Goal: Find specific page/section: Find specific page/section

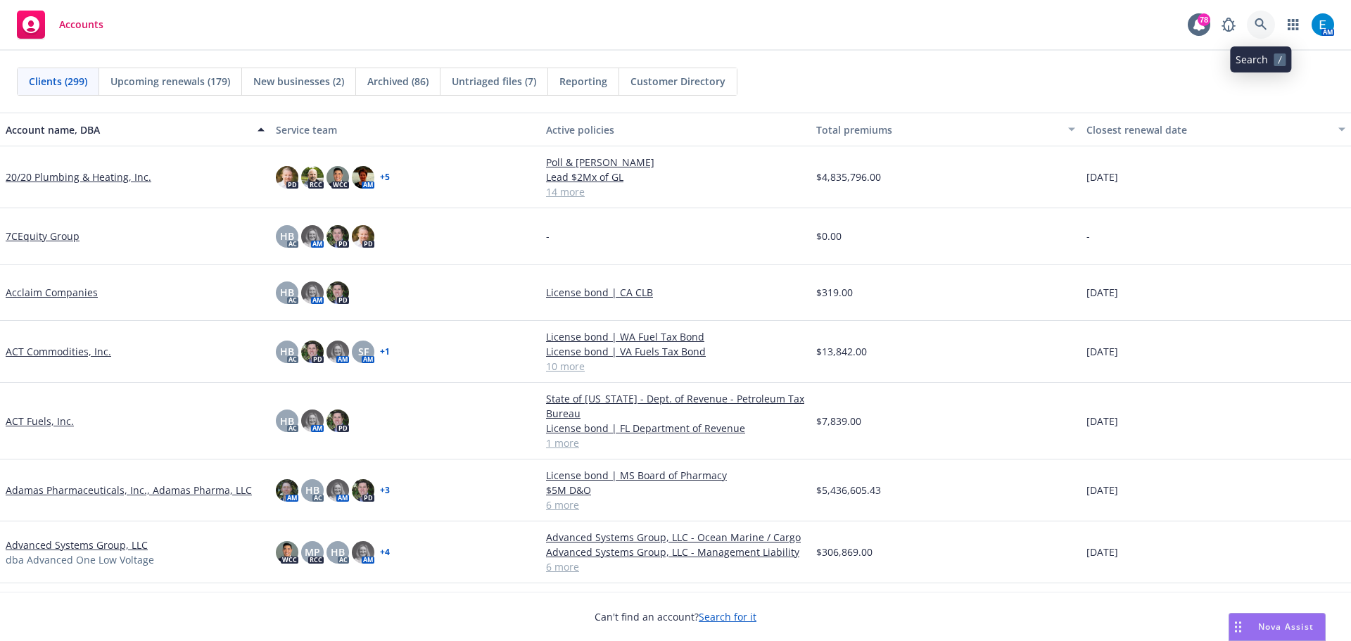
click at [1257, 23] on icon at bounding box center [1260, 24] width 13 height 13
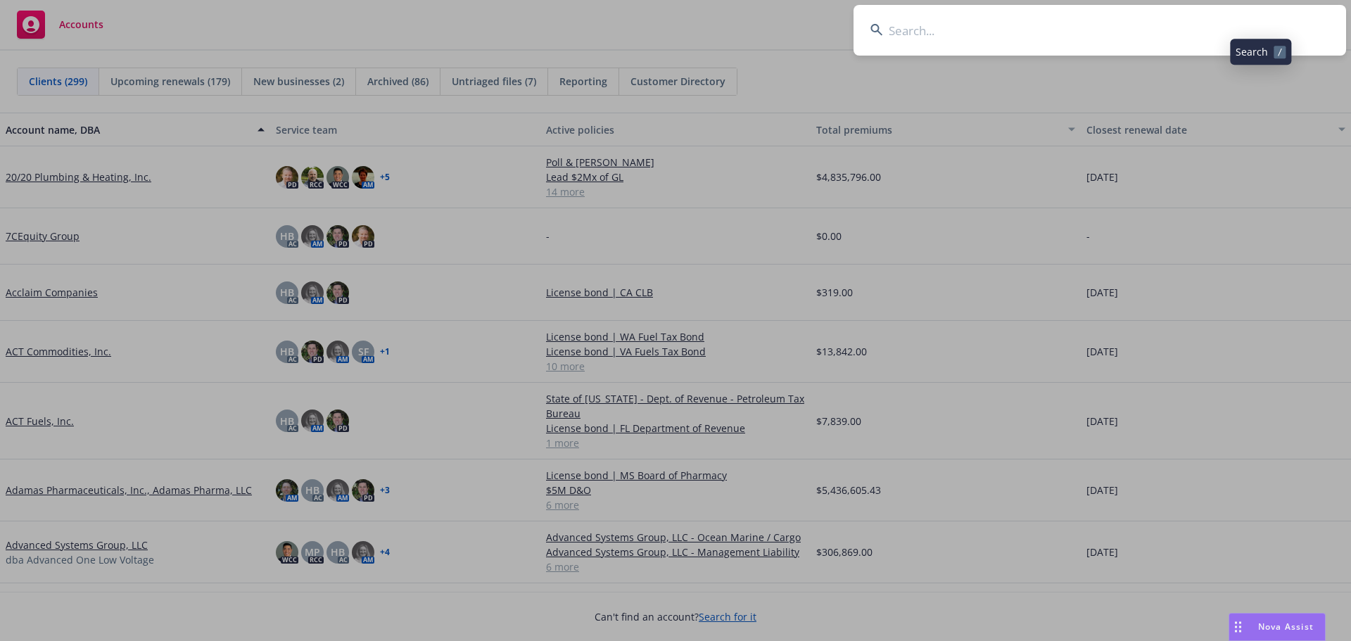
click at [1248, 24] on input at bounding box center [1099, 30] width 492 height 51
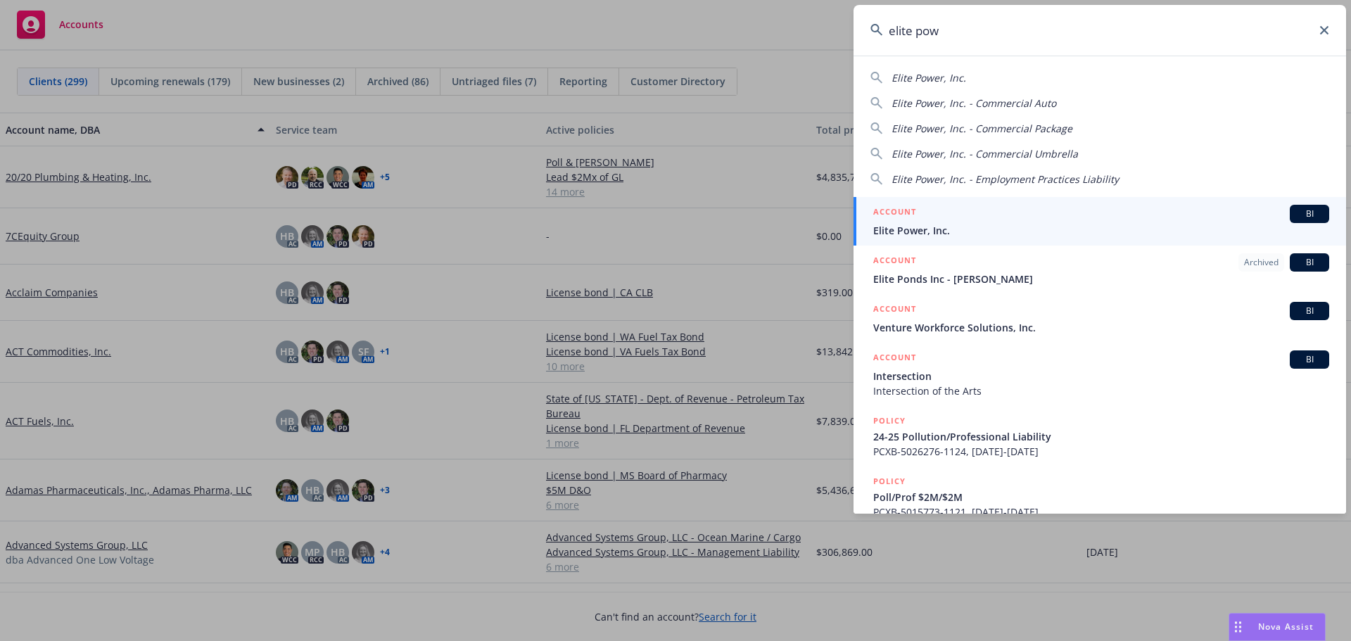
type input "elite pow"
click at [902, 228] on span "Elite Power, Inc." at bounding box center [1101, 230] width 456 height 15
